Goal: Task Accomplishment & Management: Use online tool/utility

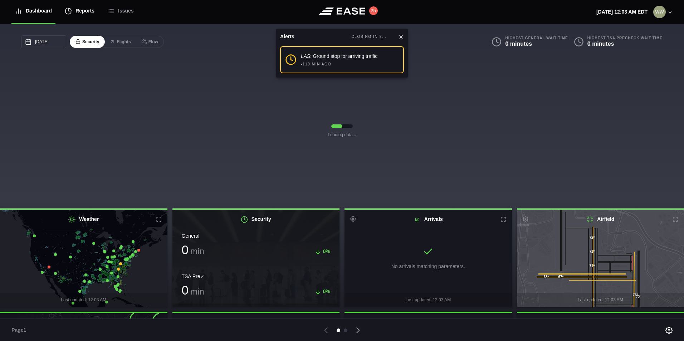
click at [76, 9] on div "Reports" at bounding box center [80, 11] width 30 height 24
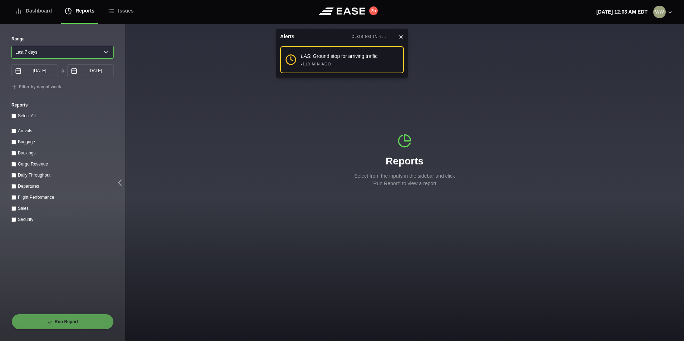
click at [46, 51] on select "[DATE] Last 7 days Last 14 days Last 30 days Last 6 weeks" at bounding box center [62, 52] width 102 height 13
select select "1"
click at [11, 46] on select "[DATE] Last 7 days Last 14 days Last 30 days Last 6 weeks" at bounding box center [62, 52] width 102 height 13
type input "[DATE]"
click at [14, 133] on input "Arrivals" at bounding box center [13, 131] width 5 height 5
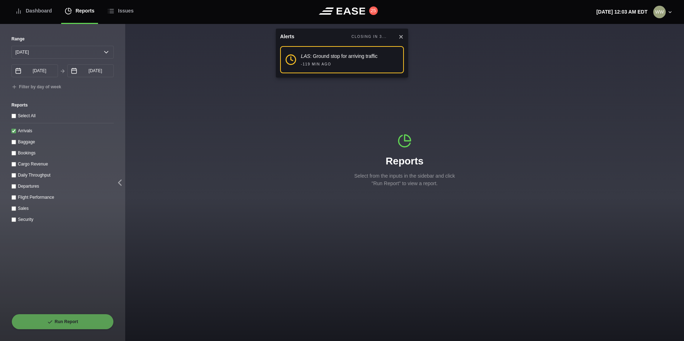
checkbox input "true"
click at [59, 325] on button "Run Report" at bounding box center [62, 322] width 102 height 16
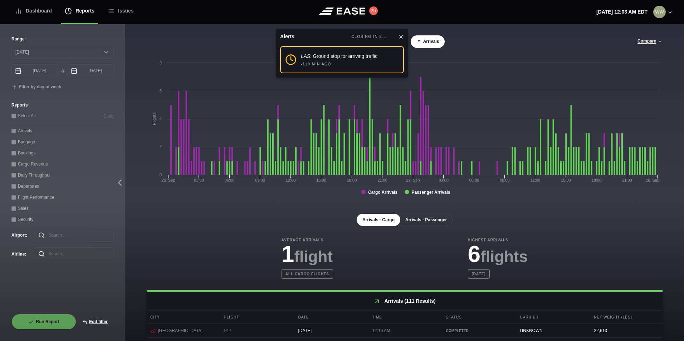
click at [439, 223] on button "Arrivals - Passenger" at bounding box center [425, 220] width 53 height 12
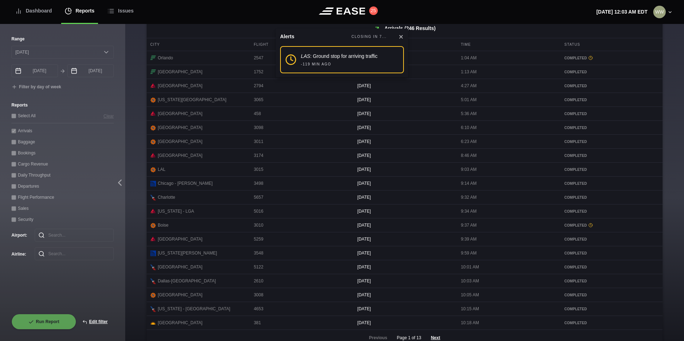
scroll to position [292, 0]
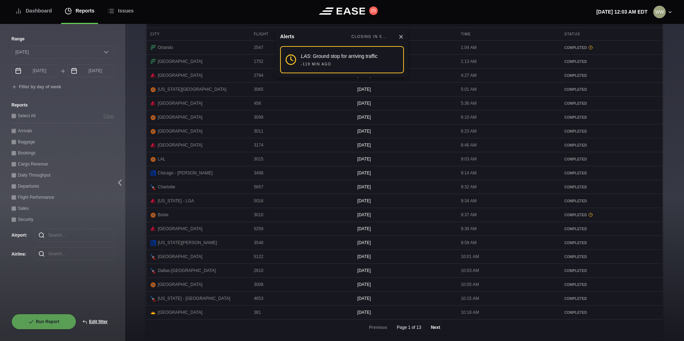
click at [435, 326] on button "Next" at bounding box center [434, 328] width 21 height 16
click at [437, 329] on button "Next" at bounding box center [434, 328] width 21 height 16
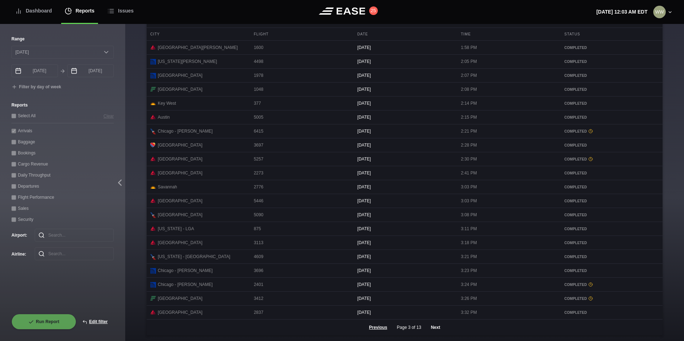
click at [435, 327] on button "Next" at bounding box center [434, 328] width 21 height 16
click at [434, 329] on button "Next" at bounding box center [434, 328] width 21 height 16
click at [435, 327] on button "Next" at bounding box center [434, 328] width 21 height 16
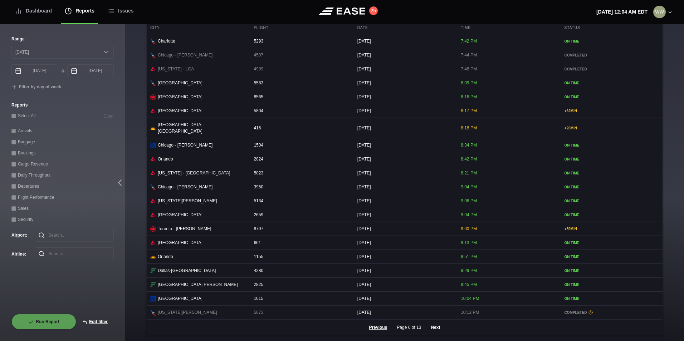
click at [429, 326] on button "Next" at bounding box center [434, 328] width 21 height 16
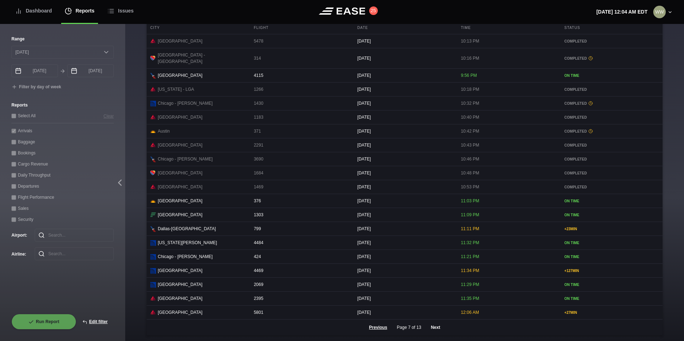
click at [430, 330] on button "Next" at bounding box center [434, 328] width 21 height 16
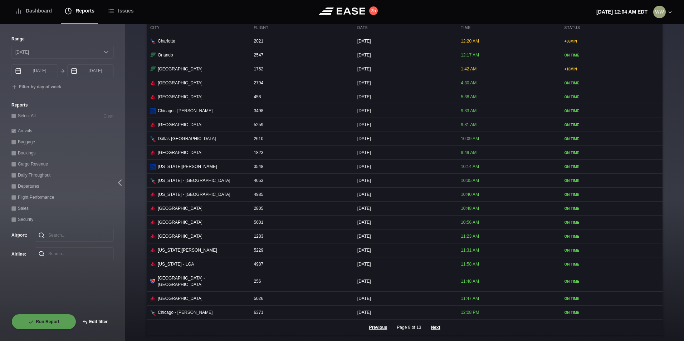
click at [104, 322] on button "Edit filter" at bounding box center [95, 322] width 38 height 16
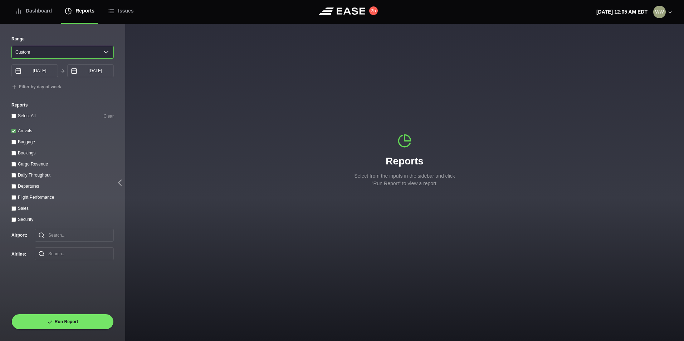
click at [31, 46] on select "[DATE] Last 7 days Last 14 days Last 30 days Last 6 weeks Custom" at bounding box center [62, 52] width 102 height 13
select select "1"
click at [11, 46] on select "[DATE] Last 7 days Last 14 days Last 30 days Last 6 weeks Custom" at bounding box center [62, 52] width 102 height 13
click at [13, 132] on input "Arrivals" at bounding box center [13, 131] width 5 height 5
checkbox input "false"
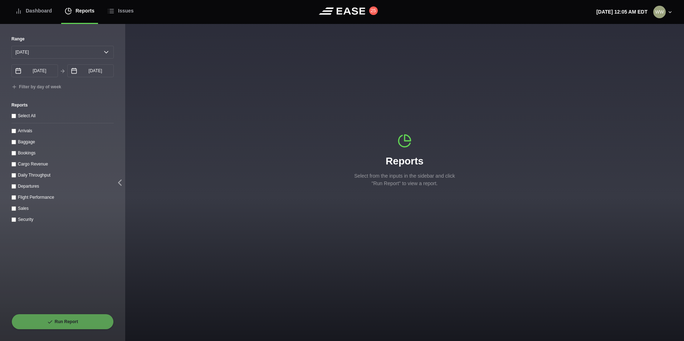
click at [13, 189] on input "Departures" at bounding box center [13, 186] width 5 height 5
checkbox input "true"
click at [66, 320] on button "Run Report" at bounding box center [62, 322] width 102 height 16
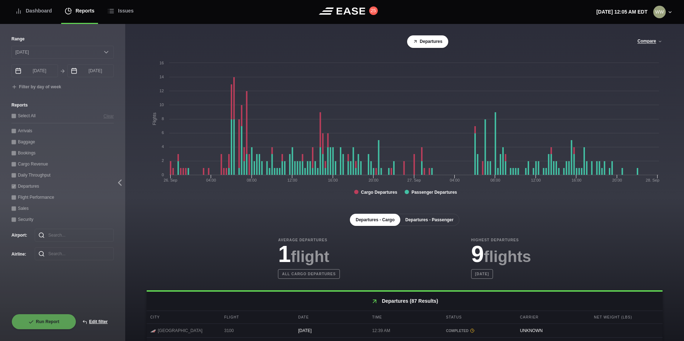
click at [420, 224] on button "Departures - Passenger" at bounding box center [429, 220] width 60 height 12
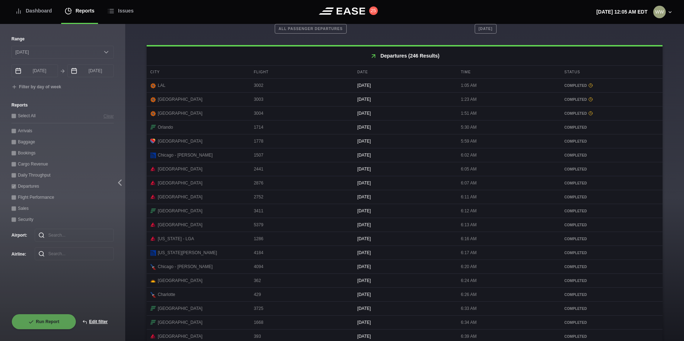
scroll to position [292, 0]
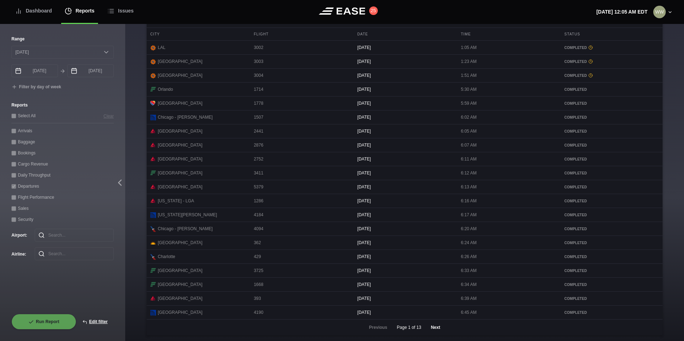
click at [434, 328] on button "Next" at bounding box center [434, 328] width 21 height 16
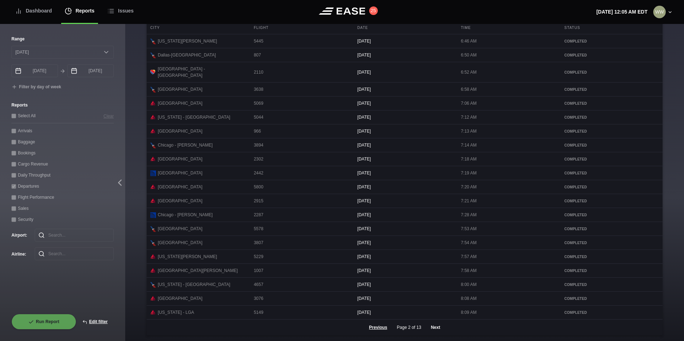
click at [436, 330] on button "Next" at bounding box center [434, 328] width 21 height 16
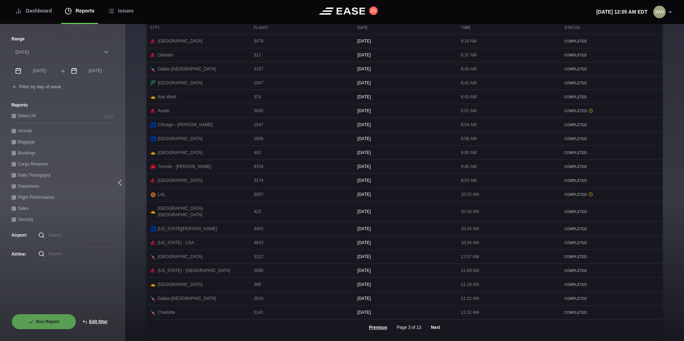
click at [429, 330] on button "Next" at bounding box center [434, 328] width 21 height 16
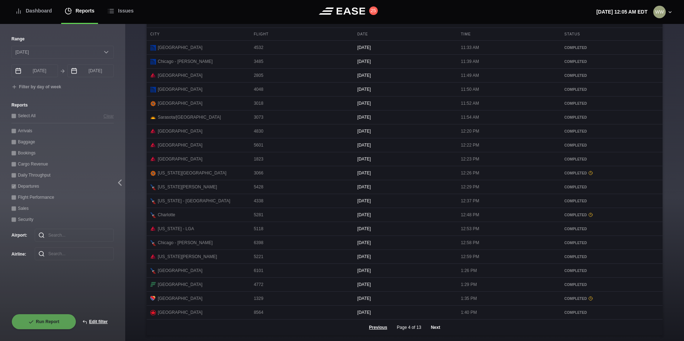
click at [435, 325] on button "Next" at bounding box center [434, 328] width 21 height 16
click at [438, 324] on button "Next" at bounding box center [434, 328] width 21 height 16
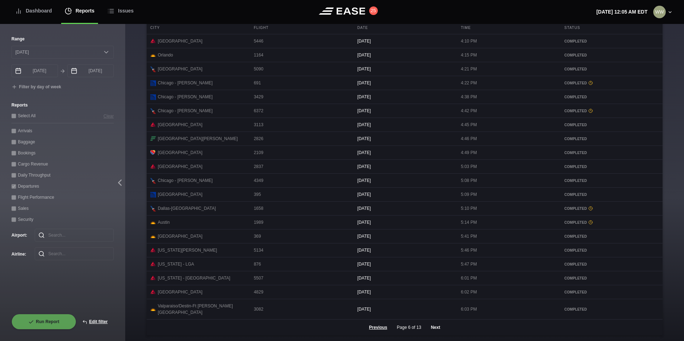
click at [430, 329] on button "Next" at bounding box center [434, 328] width 21 height 16
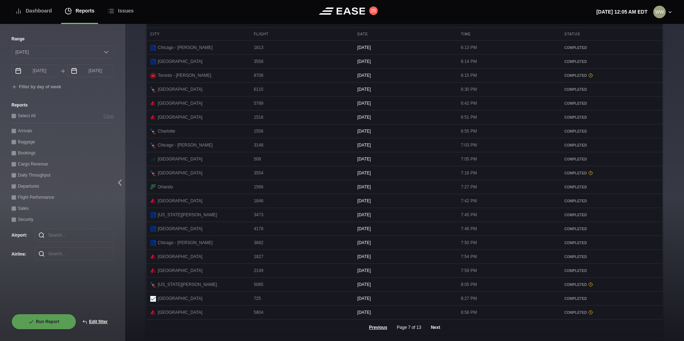
click at [434, 328] on button "Next" at bounding box center [434, 328] width 21 height 16
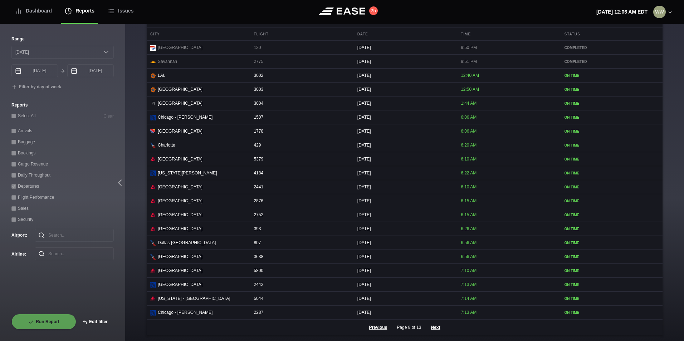
click at [100, 316] on button "Edit filter" at bounding box center [95, 322] width 38 height 16
select select "0"
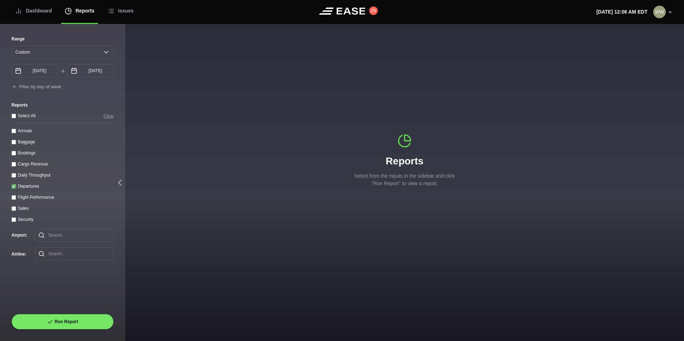
click at [15, 187] on input "Departures" at bounding box center [13, 186] width 5 height 5
checkbox input "false"
click at [12, 177] on throughput "Daily Throughput" at bounding box center [13, 175] width 5 height 5
checkbox throughput "true"
click at [36, 51] on select "[DATE] Last 7 days Last 14 days Last 30 days Last 6 weeks Custom" at bounding box center [62, 52] width 102 height 13
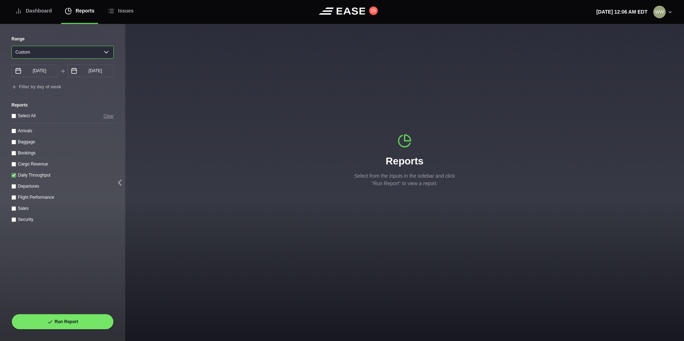
select select "30"
click at [11, 46] on select "[DATE] Last 7 days Last 14 days Last 30 days Last 6 weeks Custom" at bounding box center [62, 52] width 102 height 13
type input "[DATE]"
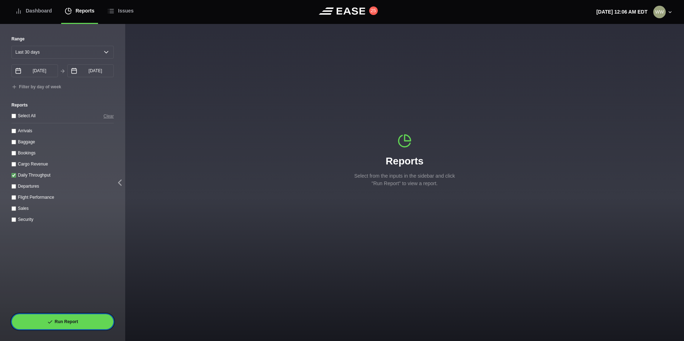
click at [53, 318] on button "Run Report" at bounding box center [62, 322] width 102 height 16
select select "30"
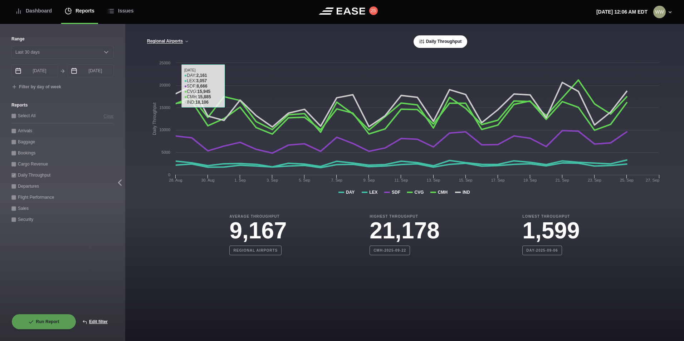
click at [160, 45] on div "[GEOGRAPHIC_DATA] CVG Only All Airports Daily Throughput" at bounding box center [405, 41] width 516 height 13
click at [161, 42] on button "Regional Airports" at bounding box center [168, 41] width 43 height 5
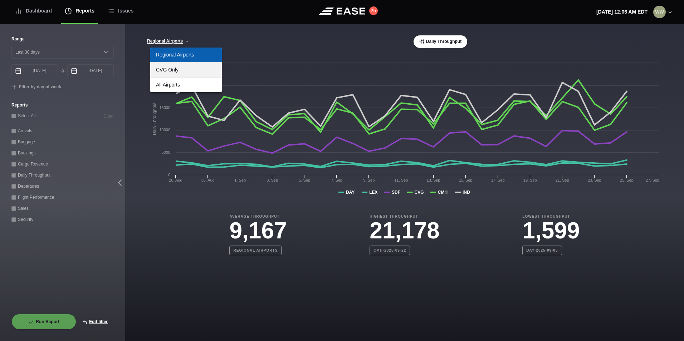
click at [168, 68] on link "CVG Only" at bounding box center [186, 70] width 72 height 15
